Goal: Navigation & Orientation: Go to known website

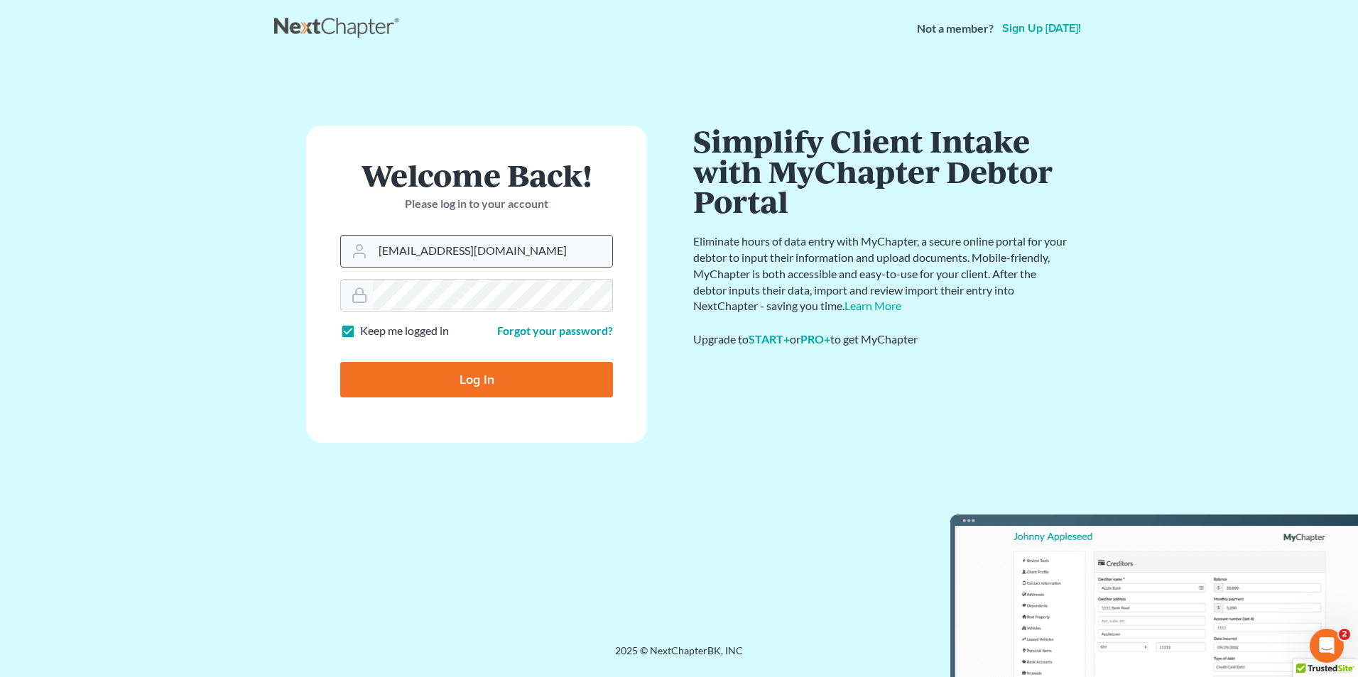
click at [528, 267] on div "Nick@shieldlaw.com" at bounding box center [476, 251] width 273 height 33
click at [522, 252] on input "Nick@shieldlaw.com" at bounding box center [492, 251] width 239 height 31
type input "Hunter@shieldlaw.com"
click at [465, 383] on input "Log In" at bounding box center [476, 380] width 273 height 36
type input "Thinking..."
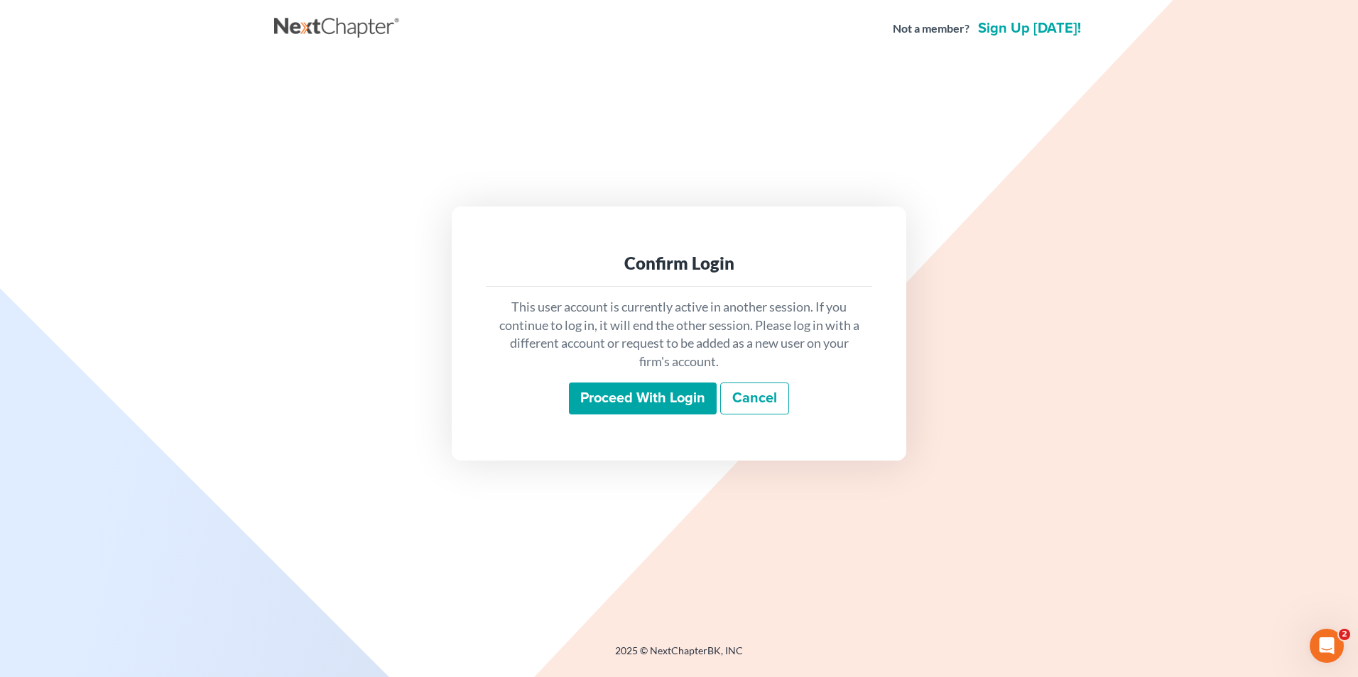
click at [686, 394] on input "Proceed with login" at bounding box center [643, 399] width 148 height 33
